Goal: Information Seeking & Learning: Understand process/instructions

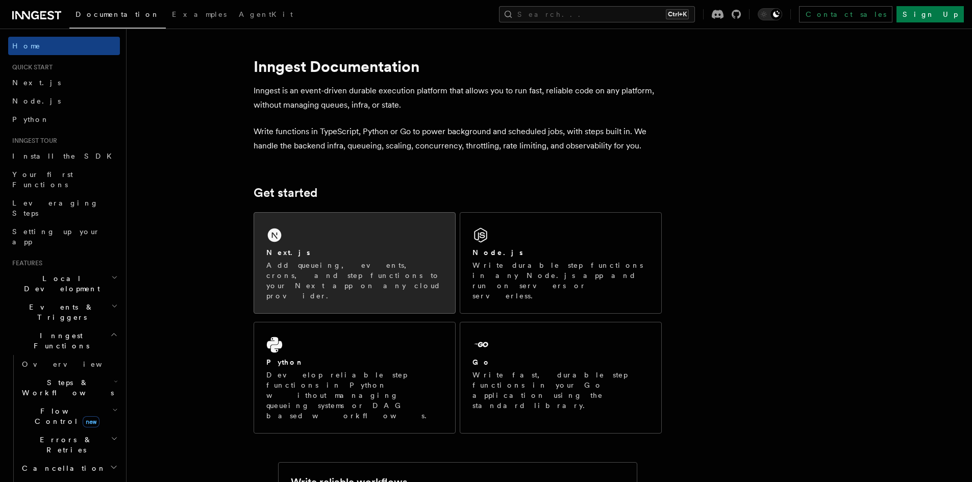
click at [367, 262] on p "Add queueing, events, crons, and step functions to your Next app on any cloud p…" at bounding box center [354, 280] width 177 height 41
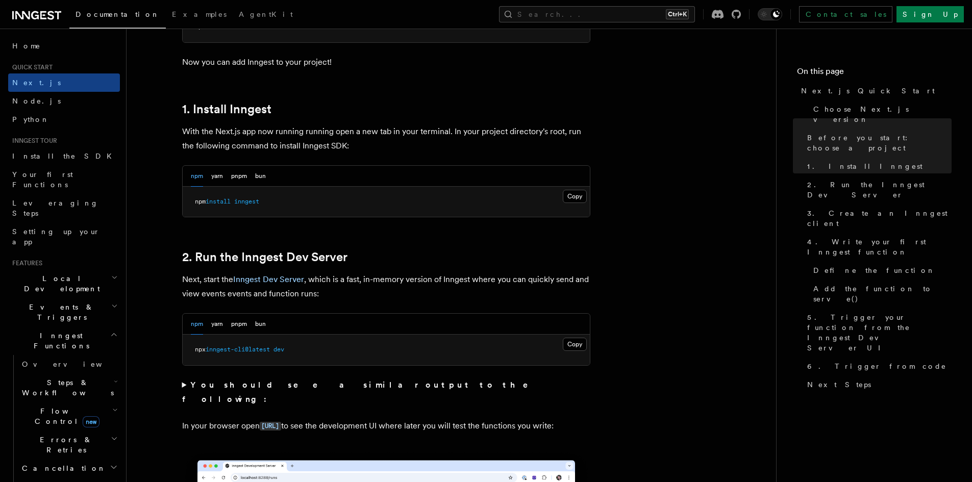
scroll to position [510, 0]
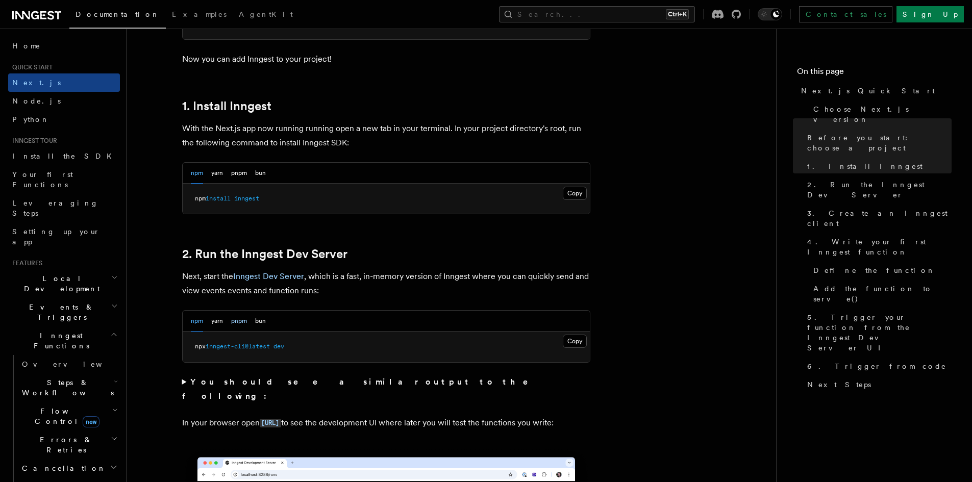
click at [235, 322] on button "pnpm" at bounding box center [239, 321] width 16 height 21
click at [249, 348] on span "inngest-cli@latest" at bounding box center [255, 346] width 64 height 7
copy div "pnpm dlx inngest-cli@latest dev"
